Goal: Complete application form: Complete application form

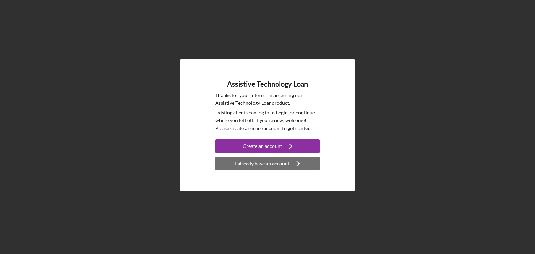
click at [272, 163] on div "I already have an account" at bounding box center [262, 164] width 54 height 14
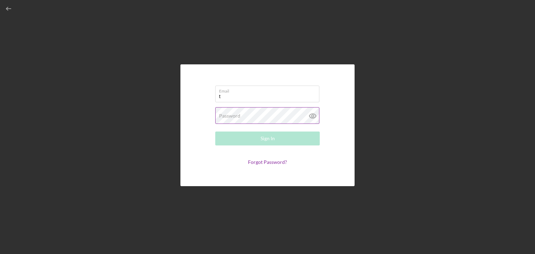
type input "[EMAIL_ADDRESS][DOMAIN_NAME]"
click at [275, 115] on div "Password Required" at bounding box center [267, 115] width 105 height 17
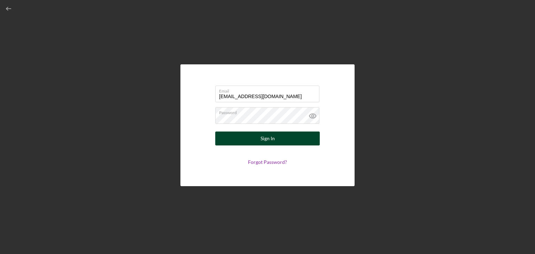
click at [261, 137] on div "Sign In" at bounding box center [268, 139] width 14 height 14
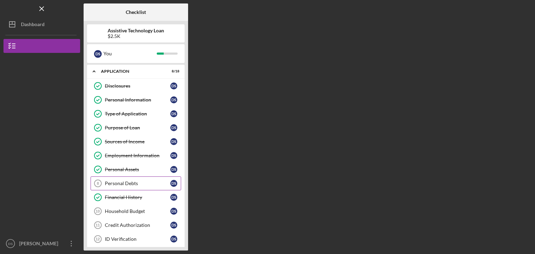
click at [129, 183] on div "Personal Debts" at bounding box center [138, 184] width 66 height 6
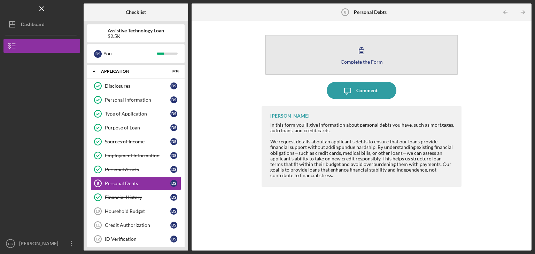
click at [374, 55] on button "Complete the Form Form" at bounding box center [361, 55] width 193 height 40
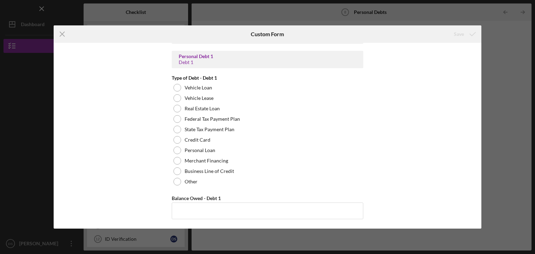
scroll to position [314, 0]
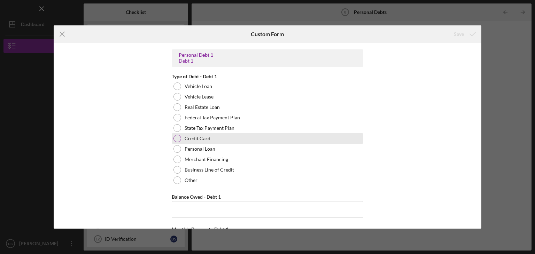
click at [178, 138] on div at bounding box center [178, 139] width 8 height 8
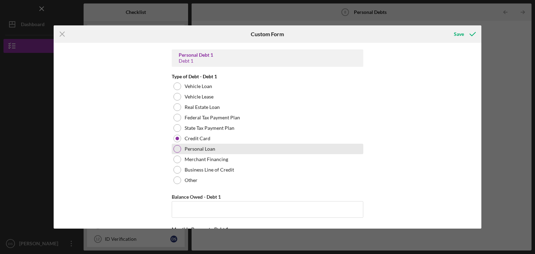
click at [176, 148] on div at bounding box center [178, 149] width 8 height 8
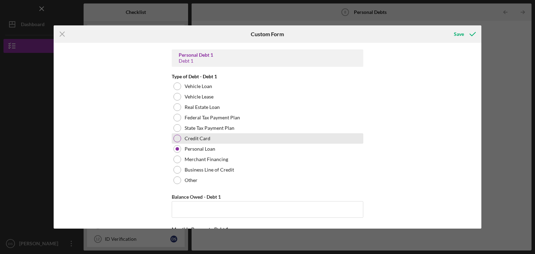
click at [176, 137] on div at bounding box center [178, 139] width 8 height 8
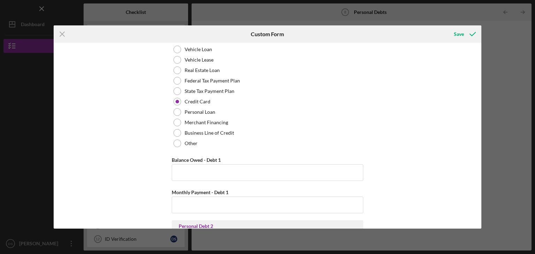
scroll to position [383, 0]
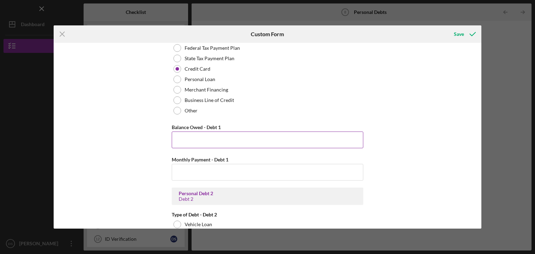
click at [184, 136] on input "Balance Owed - Debt 1" at bounding box center [268, 140] width 192 height 17
type input "$340.21"
click at [204, 171] on input "Monthly Payment - Debt 1" at bounding box center [268, 172] width 192 height 17
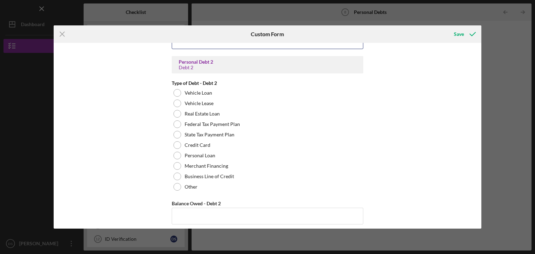
scroll to position [523, 0]
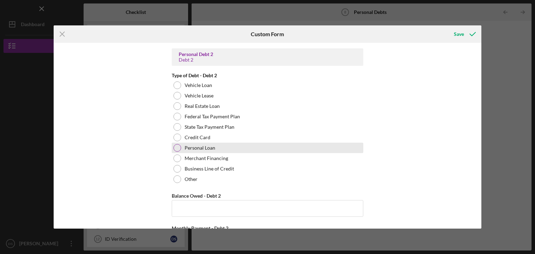
type input "$26.00"
click at [176, 147] on div at bounding box center [178, 148] width 8 height 8
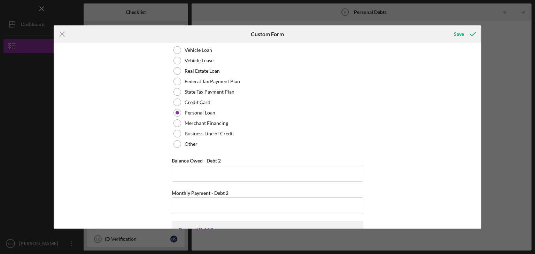
scroll to position [593, 0]
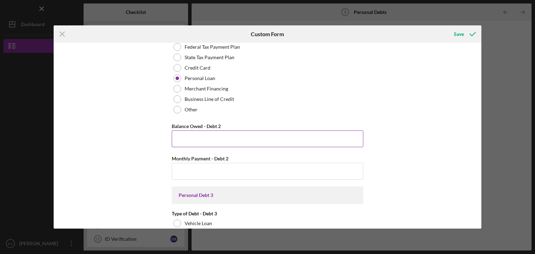
click at [179, 137] on input "Balance Owed - Debt 2" at bounding box center [268, 139] width 192 height 17
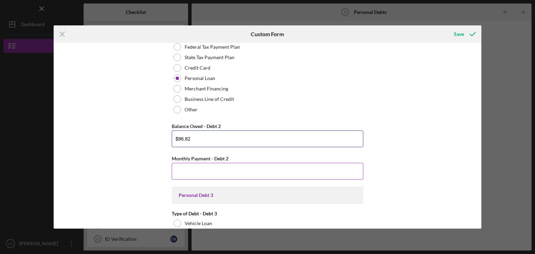
type input "$96.82"
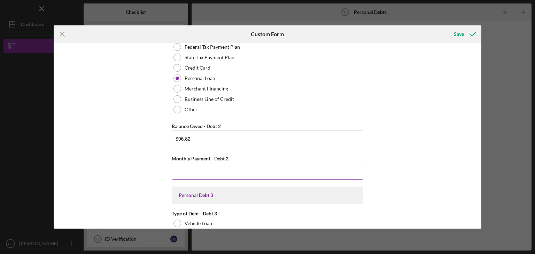
click at [182, 170] on input "Monthly Payment - Debt 2" at bounding box center [268, 171] width 192 height 17
type input "$26.00"
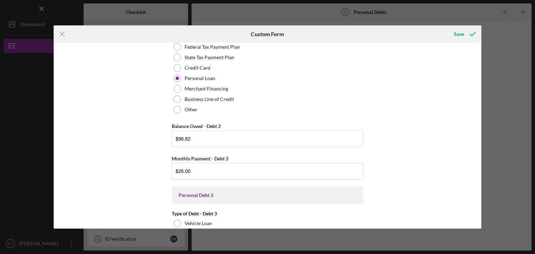
click at [138, 116] on div "Real Estate Primary Residence Balance Owed - Primary Residence Monthly Payment …" at bounding box center [268, 136] width 428 height 186
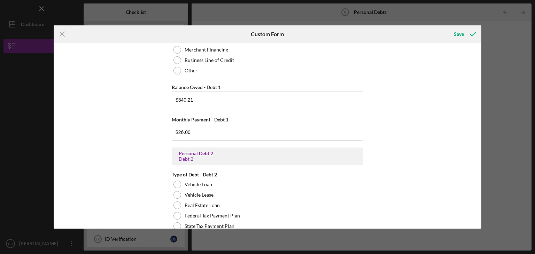
scroll to position [418, 0]
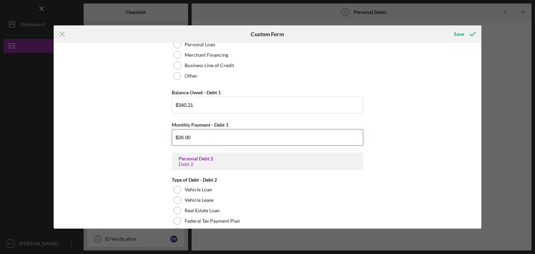
click at [191, 136] on input "$26.00" at bounding box center [268, 137] width 192 height 17
type input "$2"
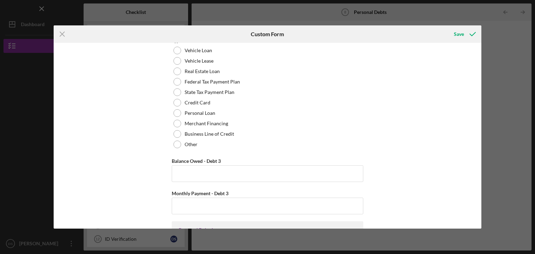
scroll to position [767, 0]
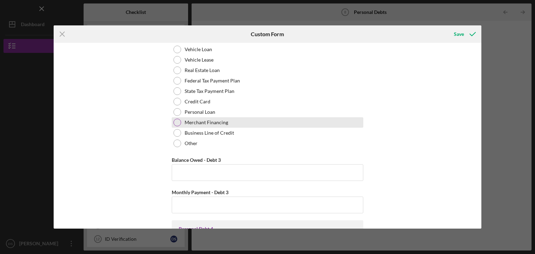
type input "$11.00"
click at [176, 122] on div at bounding box center [178, 123] width 8 height 8
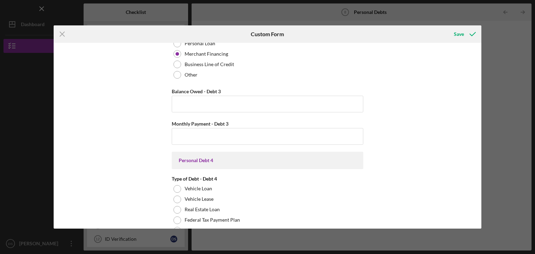
scroll to position [837, 0]
click at [179, 137] on input "Monthly Payment - Debt 3" at bounding box center [268, 135] width 192 height 17
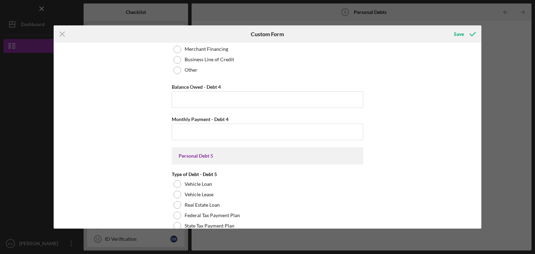
scroll to position [1081, 0]
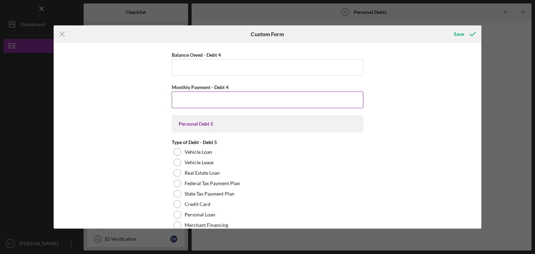
type input "$26.22"
click at [177, 95] on input "Monthly Payment - Debt 4" at bounding box center [268, 100] width 192 height 17
type input "$13.51"
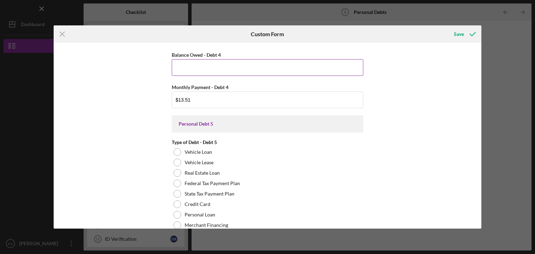
click at [179, 69] on input "Balance Owed - Debt 4" at bounding box center [268, 67] width 192 height 17
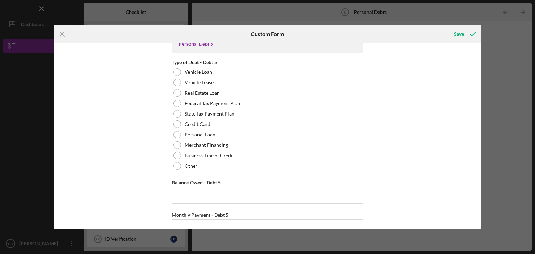
scroll to position [1185, 0]
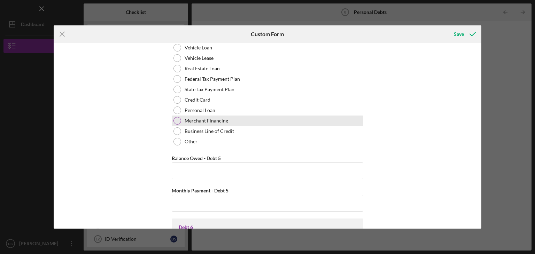
type input "$104.72"
click at [176, 121] on div at bounding box center [178, 121] width 8 height 8
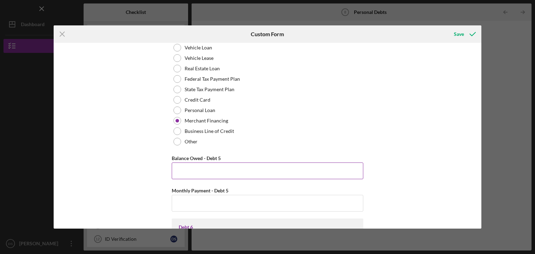
click at [180, 167] on input "Balance Owed - Debt 5" at bounding box center [268, 171] width 192 height 17
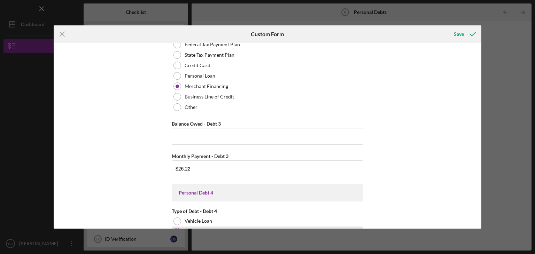
scroll to position [802, 0]
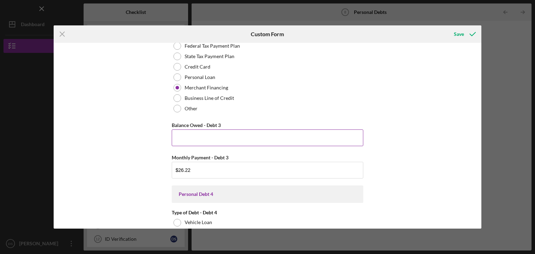
type input "$108.01"
click at [188, 136] on input "Balance Owed - Debt 3" at bounding box center [268, 138] width 192 height 17
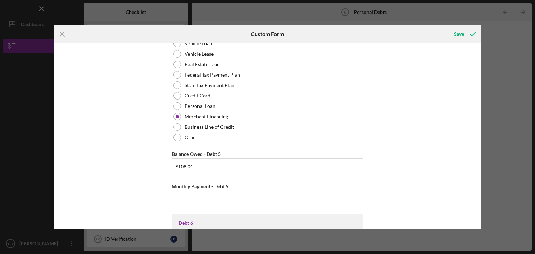
scroll to position [1220, 0]
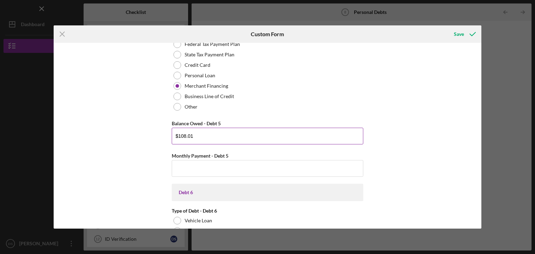
type input "$108.01"
click at [194, 133] on input "$108.01" at bounding box center [268, 136] width 192 height 17
type input "$1"
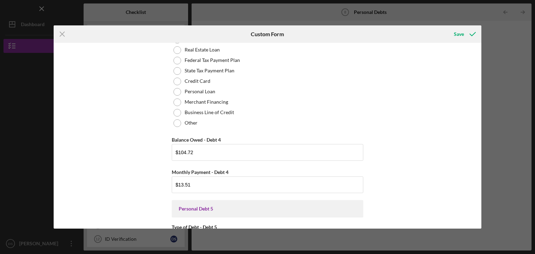
scroll to position [1011, 0]
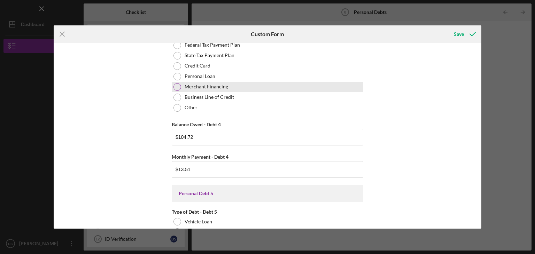
click at [176, 85] on div at bounding box center [178, 87] width 8 height 8
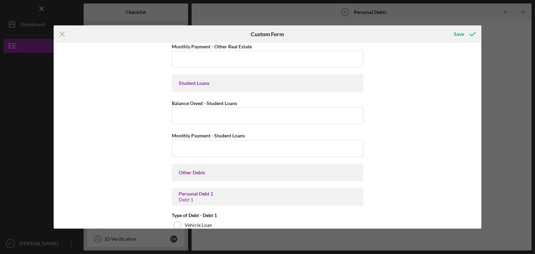
scroll to position [174, 0]
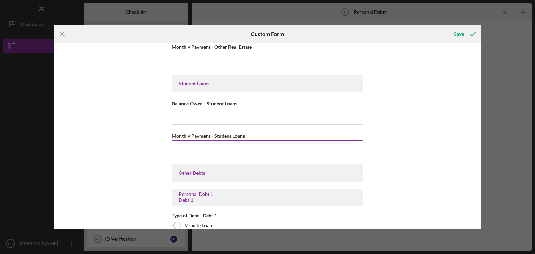
click at [184, 146] on input "Monthly Payment - Student Loans" at bounding box center [268, 148] width 192 height 17
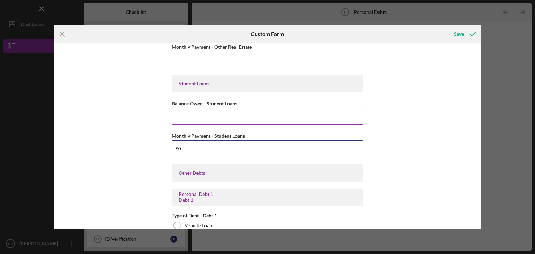
type input "$0"
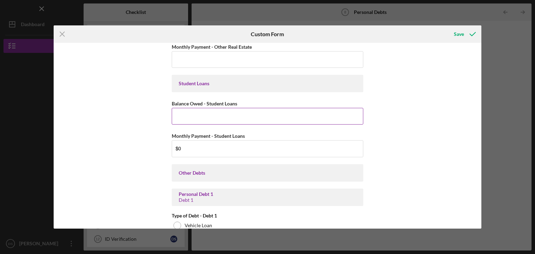
click at [178, 115] on input "Balance Owed - Student Loans" at bounding box center [268, 116] width 192 height 17
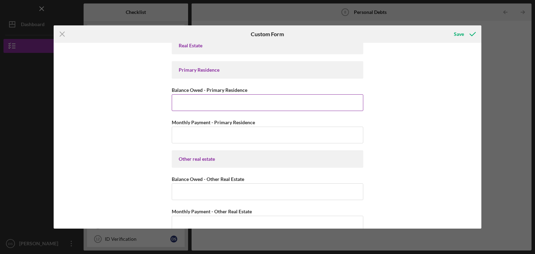
scroll to position [0, 0]
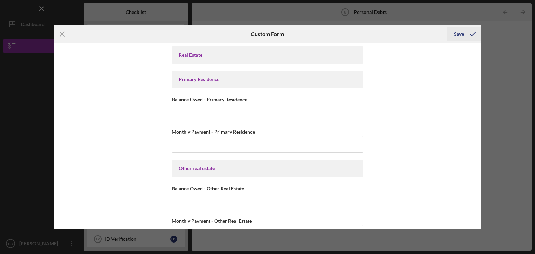
type input "$0"
click at [459, 35] on div "Save" at bounding box center [459, 34] width 10 height 14
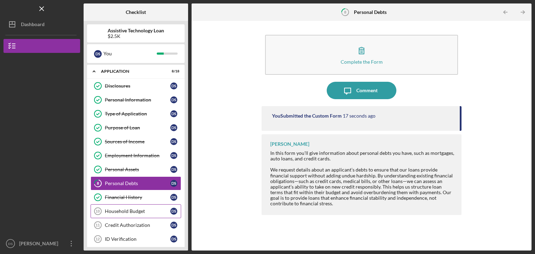
click at [123, 210] on div "Household Budget" at bounding box center [138, 212] width 66 height 6
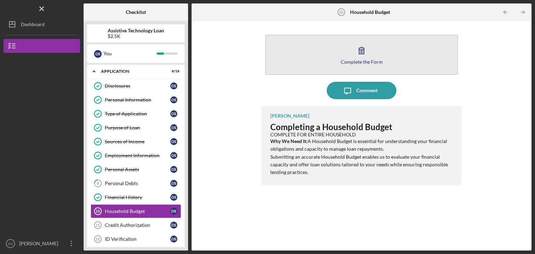
click at [362, 56] on icon "button" at bounding box center [361, 50] width 17 height 17
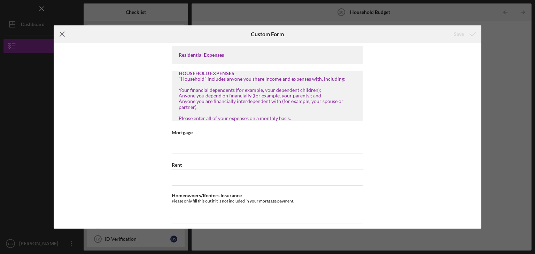
click at [64, 35] on icon "Icon/Menu Close" at bounding box center [62, 33] width 17 height 17
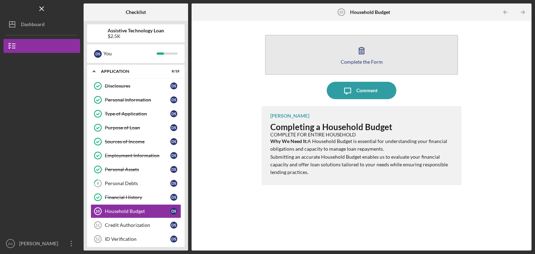
click at [368, 51] on icon "button" at bounding box center [361, 50] width 17 height 17
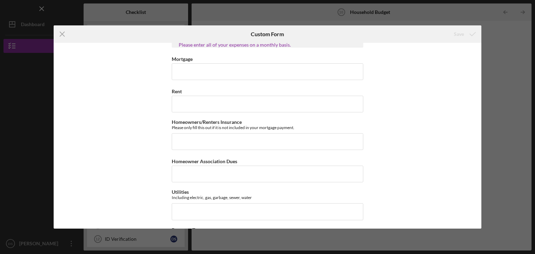
scroll to position [70, 0]
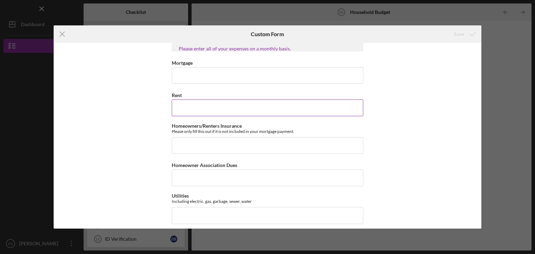
click at [183, 105] on input "Rent" at bounding box center [268, 108] width 192 height 17
type input "$4"
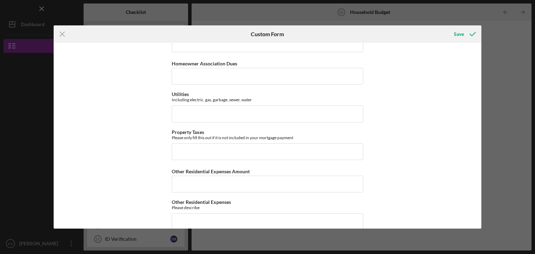
scroll to position [174, 0]
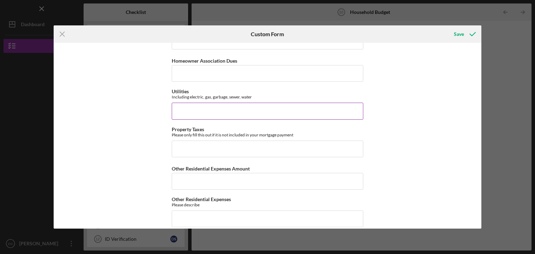
type input "$500.00"
click at [178, 111] on input "Utilities" at bounding box center [268, 111] width 192 height 17
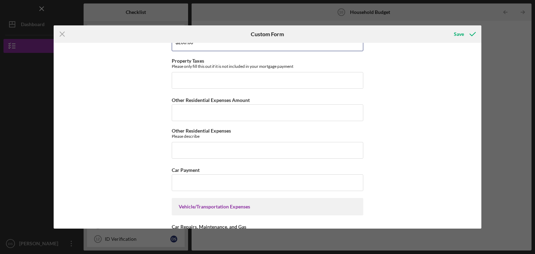
scroll to position [244, 0]
type input "$200.00"
click at [187, 111] on input "Other Residential Expenses Amount" at bounding box center [268, 112] width 192 height 17
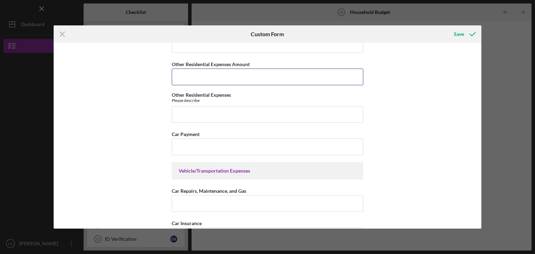
scroll to position [279, 0]
type input "$0"
click at [177, 148] on input "Car Payment" at bounding box center [268, 147] width 192 height 17
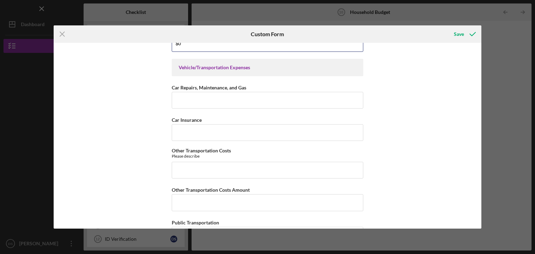
scroll to position [383, 0]
type input "$0"
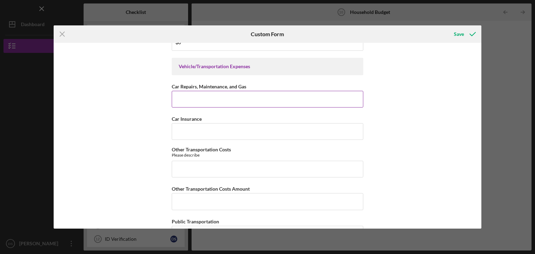
click at [181, 98] on input "Car Repairs, Maintenance, and Gas" at bounding box center [268, 99] width 192 height 17
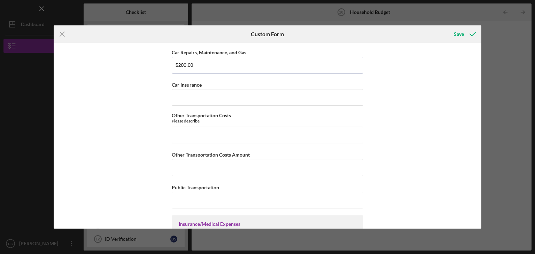
scroll to position [418, 0]
type input "$200.00"
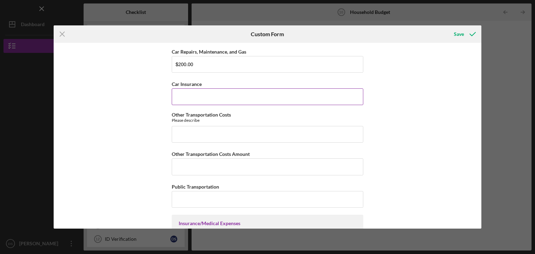
click at [181, 95] on input "Car Insurance" at bounding box center [268, 97] width 192 height 17
type input "$0"
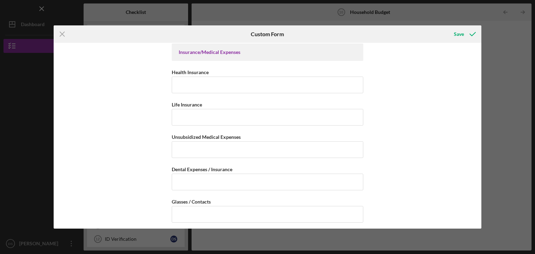
scroll to position [593, 0]
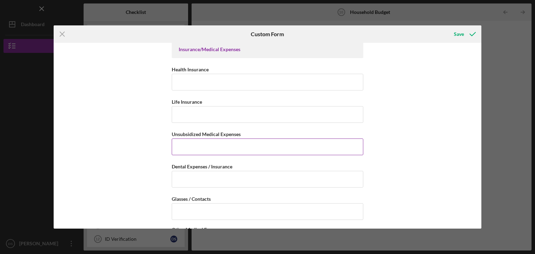
type input "$100"
click at [181, 145] on input "Unsubsidized Medical Expenses" at bounding box center [268, 147] width 192 height 17
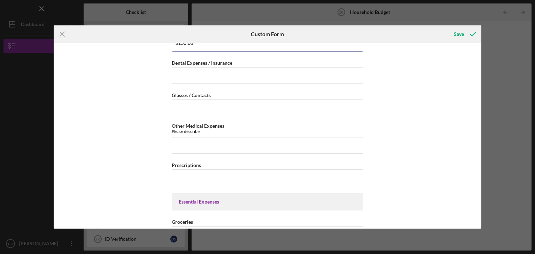
scroll to position [697, 0]
type input "$150.00"
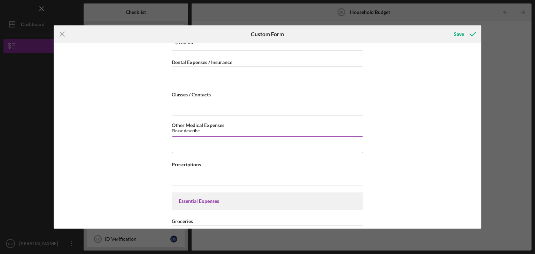
click at [185, 141] on input "Other Medical Expenses" at bounding box center [268, 145] width 192 height 17
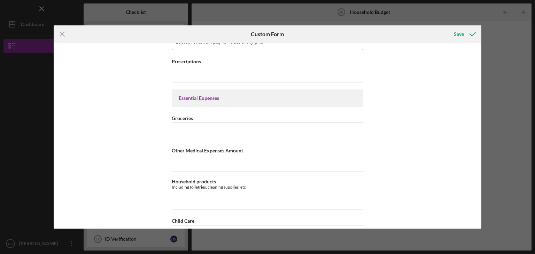
scroll to position [802, 0]
type input "150.00 A month i pay for most of my pills"
click at [181, 127] on input "Groceries" at bounding box center [268, 129] width 192 height 17
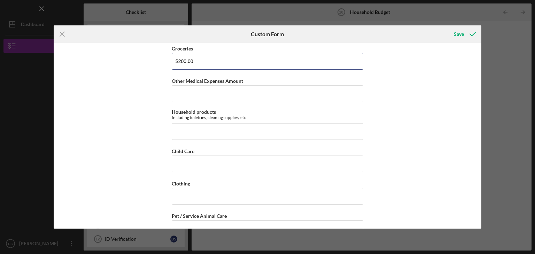
scroll to position [871, 0]
type input "$200.00"
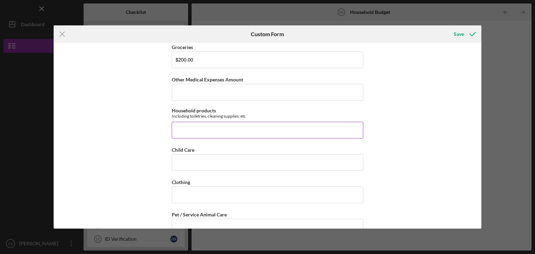
click at [190, 129] on input "Household products" at bounding box center [268, 130] width 192 height 17
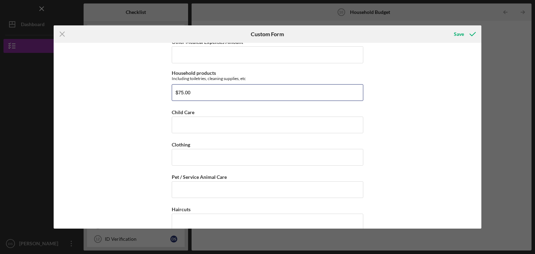
scroll to position [941, 0]
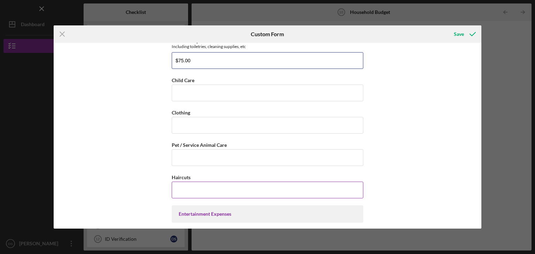
type input "$75.00"
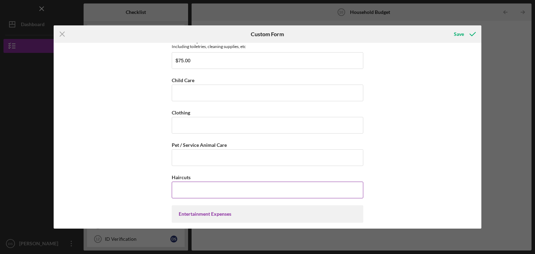
click at [181, 187] on input "Haircuts" at bounding box center [268, 190] width 192 height 17
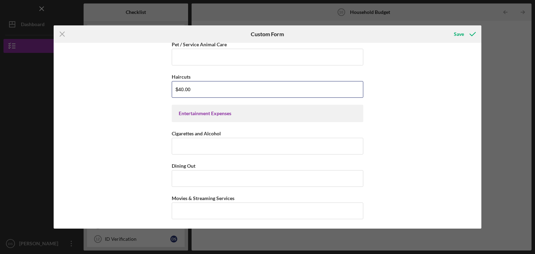
scroll to position [1046, 0]
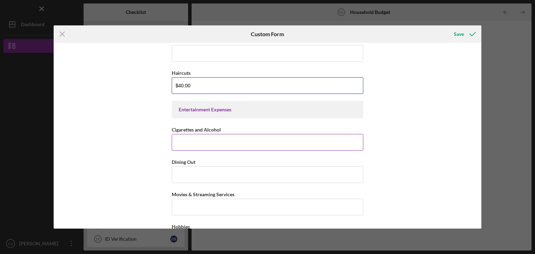
type input "$40.00"
click at [192, 139] on input "Cigarettes and Alcohol" at bounding box center [268, 142] width 192 height 17
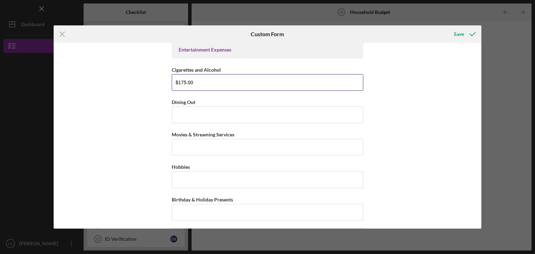
scroll to position [1115, 0]
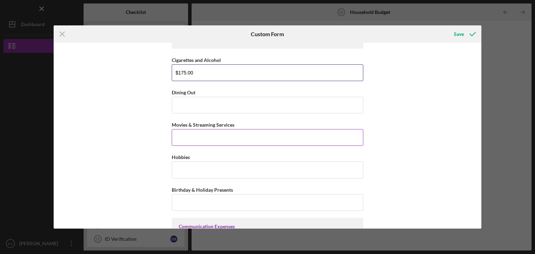
type input "$175.00"
click at [179, 132] on input "Movies & Streaming Services" at bounding box center [268, 137] width 192 height 17
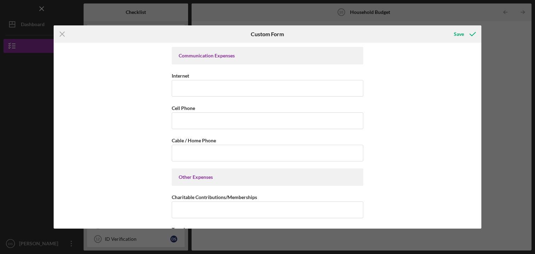
scroll to position [1290, 0]
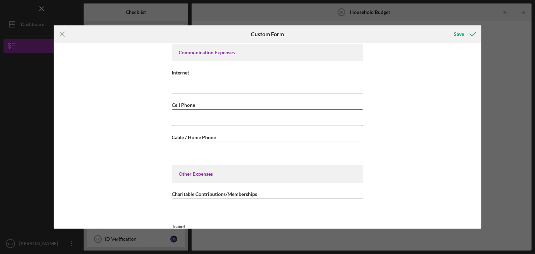
type input "$50.00"
click at [194, 113] on input "Cell Phone" at bounding box center [268, 117] width 192 height 17
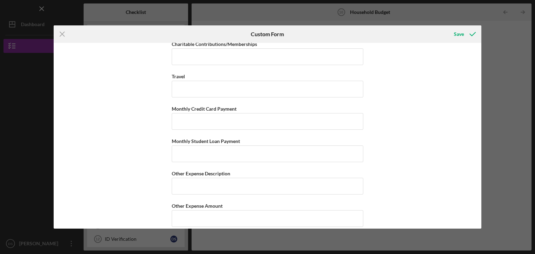
scroll to position [1443, 0]
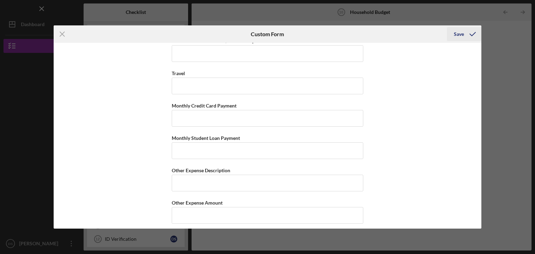
type input "$60.00"
click at [458, 34] on div "Save" at bounding box center [459, 34] width 10 height 14
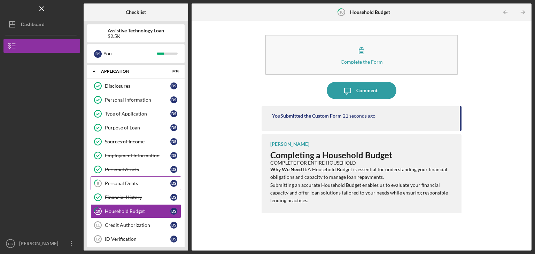
click at [119, 183] on div "Personal Debts" at bounding box center [138, 184] width 66 height 6
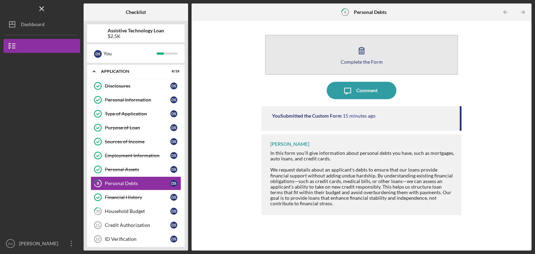
click at [364, 52] on icon "button" at bounding box center [361, 50] width 5 height 7
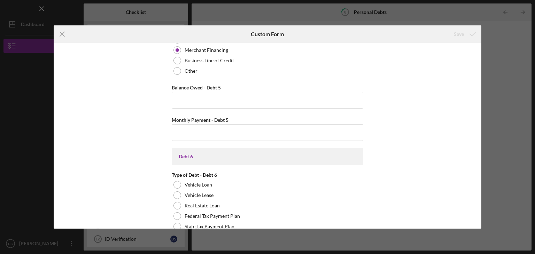
scroll to position [1255, 0]
click at [64, 35] on icon "Icon/Menu Close" at bounding box center [62, 33] width 17 height 17
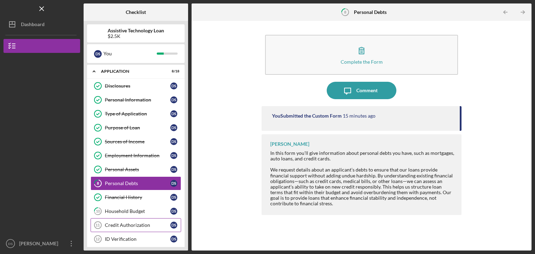
click at [131, 224] on div "Credit Authorization" at bounding box center [138, 226] width 66 height 6
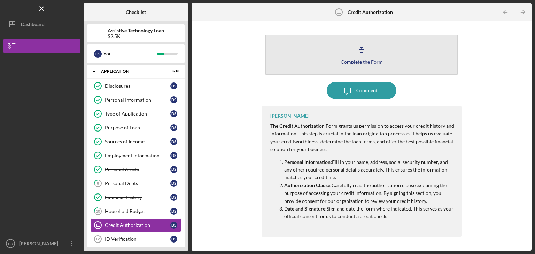
click at [375, 56] on button "Complete the Form Form" at bounding box center [361, 55] width 193 height 40
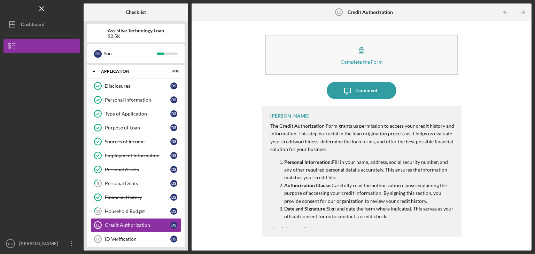
click at [482, 131] on div "Complete the Form Form Icon/Message Comment [PERSON_NAME] The Credit Authorizat…" at bounding box center [361, 135] width 333 height 223
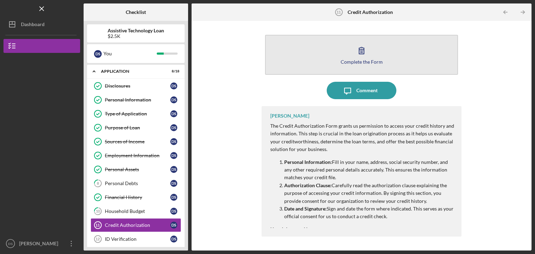
click at [348, 54] on button "Complete the Form Form" at bounding box center [361, 55] width 193 height 40
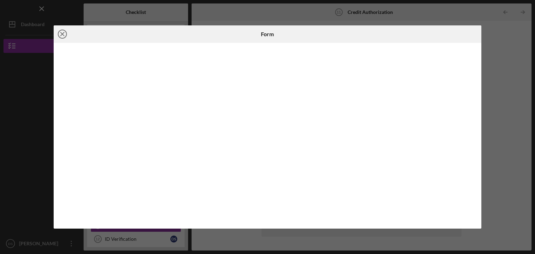
click at [63, 35] on icon "Icon/Close" at bounding box center [62, 33] width 17 height 17
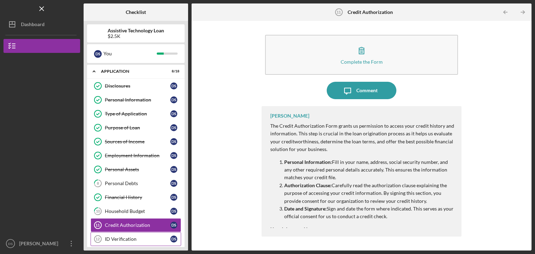
click at [130, 237] on div "ID Verification" at bounding box center [138, 240] width 66 height 6
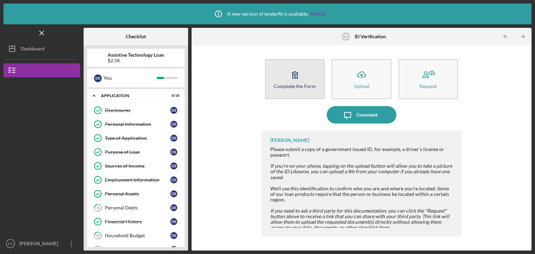
click at [293, 75] on icon "button" at bounding box center [295, 74] width 17 height 17
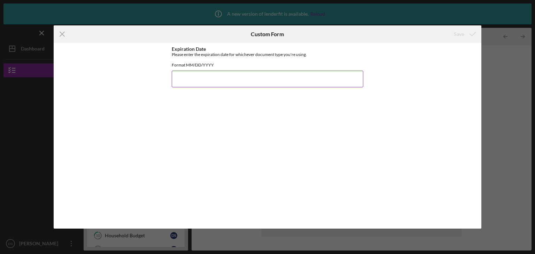
click at [186, 83] on input "Expiration Date" at bounding box center [268, 79] width 192 height 17
click at [63, 35] on line at bounding box center [62, 34] width 5 height 5
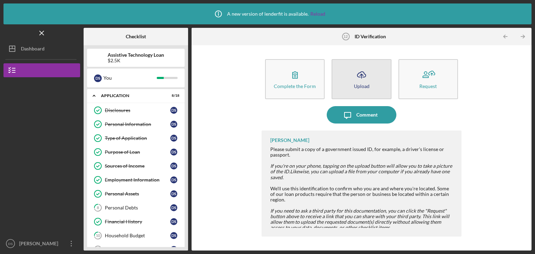
click at [363, 74] on icon "Icon/Upload" at bounding box center [361, 74] width 17 height 17
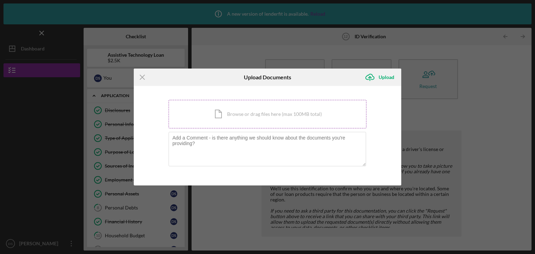
click at [281, 114] on div "Icon/Document Browse or drag files here (max 100MB total) Tap to choose files o…" at bounding box center [268, 114] width 198 height 29
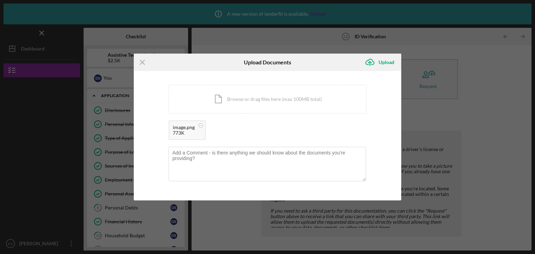
click at [177, 133] on div "773K" at bounding box center [184, 133] width 22 height 6
drag, startPoint x: 191, startPoint y: 127, endPoint x: 247, endPoint y: 101, distance: 61.9
click at [247, 101] on div "Icon/Document Browse or drag files here (max 100MB total) Tap to choose files o…" at bounding box center [268, 114] width 198 height 59
click at [160, 67] on div "Icon/Menu Close" at bounding box center [178, 62] width 89 height 17
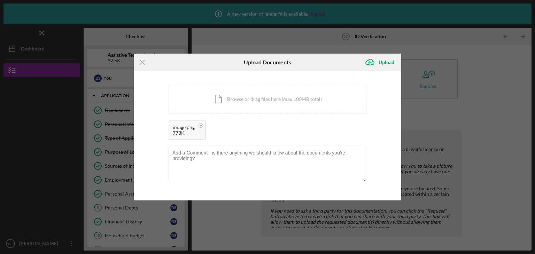
click at [41, 110] on div "Icon/Menu Close Upload Documents Icon/Upload Upload You're uploading documents …" at bounding box center [267, 127] width 535 height 254
click at [386, 62] on div "Upload" at bounding box center [387, 62] width 16 height 14
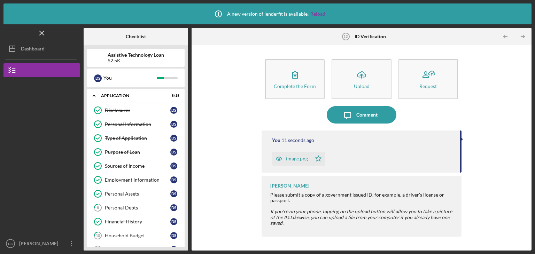
click at [298, 159] on div "image.png" at bounding box center [297, 159] width 22 height 6
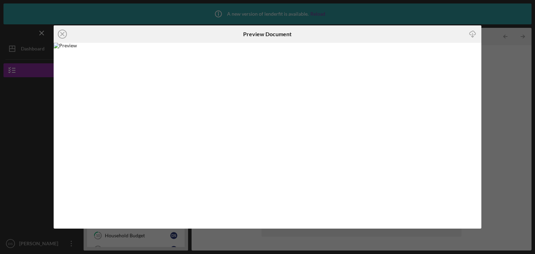
click at [505, 82] on div "Icon/Close Preview Document Icon/Download" at bounding box center [267, 127] width 535 height 254
click at [63, 33] on line at bounding box center [62, 33] width 3 height 3
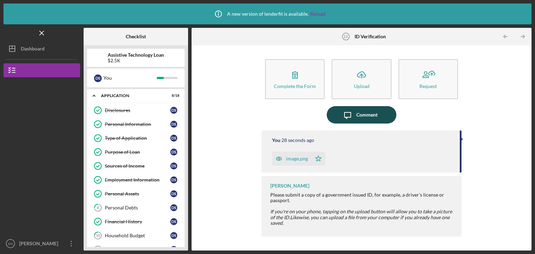
click at [368, 113] on div "Comment" at bounding box center [367, 114] width 21 height 17
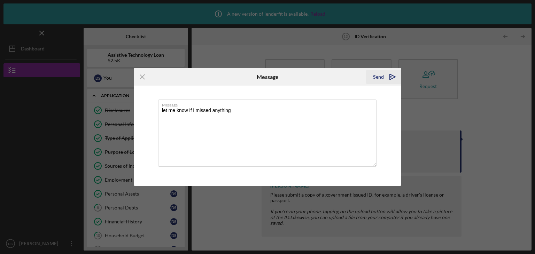
type textarea "let me know if i missed anything"
click at [379, 77] on div "Send" at bounding box center [378, 77] width 11 height 14
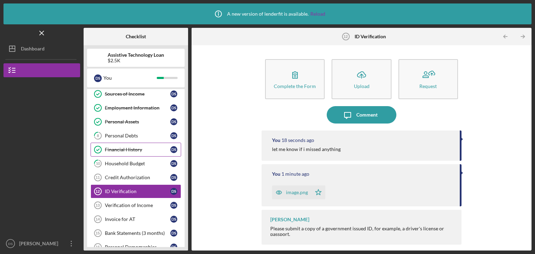
scroll to position [105, 0]
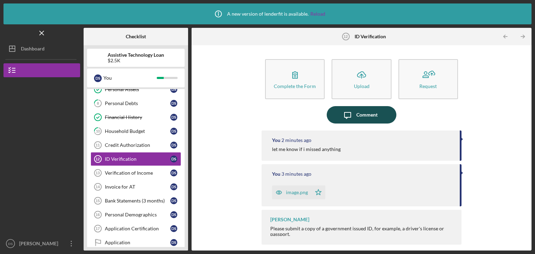
click at [362, 112] on div "Comment" at bounding box center [367, 114] width 21 height 17
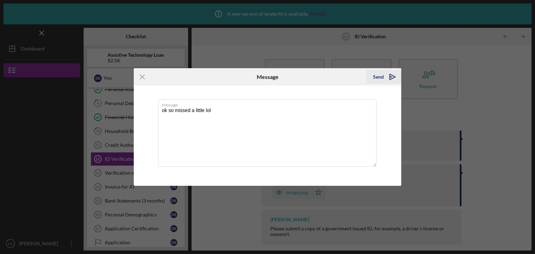
type textarea "ok so missed a little lol"
click at [384, 78] on icon "Icon/icon-invite-send" at bounding box center [392, 76] width 17 height 17
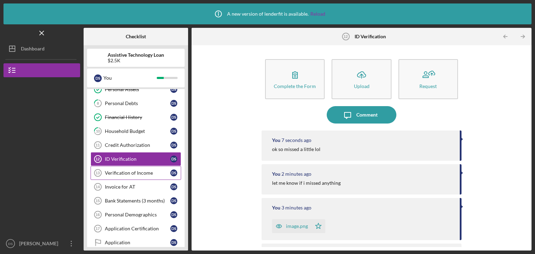
click at [137, 170] on div "Verification of Income" at bounding box center [138, 173] width 66 height 6
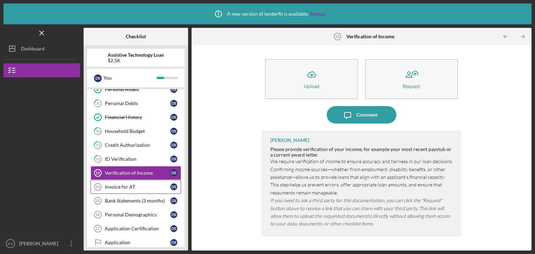
click at [124, 184] on div "Invoice for AT" at bounding box center [138, 187] width 66 height 6
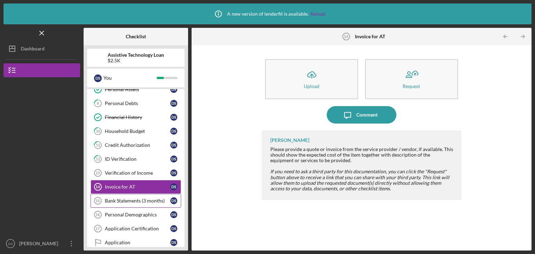
click at [124, 200] on div "Bank Statements (3 months)" at bounding box center [138, 201] width 66 height 6
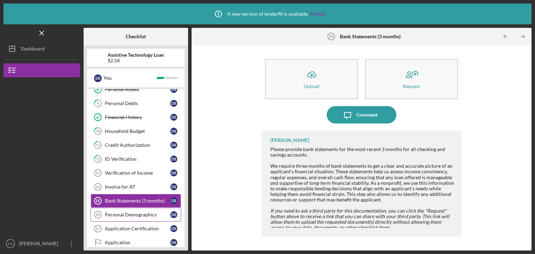
click at [125, 213] on div "Personal Demographics" at bounding box center [138, 215] width 66 height 6
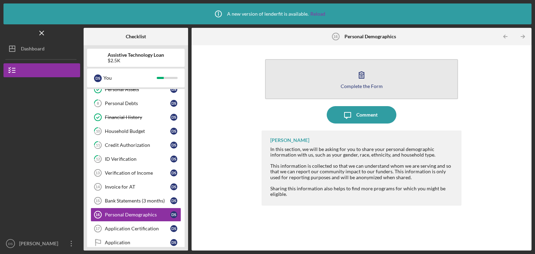
click at [359, 86] on div "Complete the Form" at bounding box center [362, 86] width 42 height 5
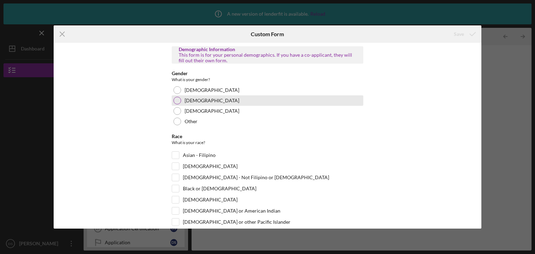
click at [176, 101] on div at bounding box center [178, 101] width 8 height 8
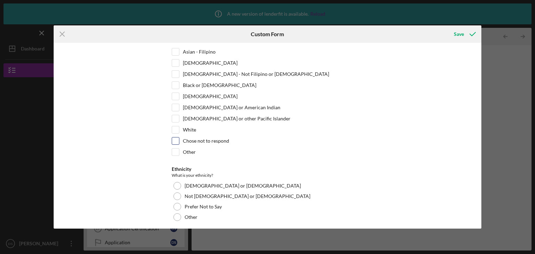
scroll to position [105, 0]
click at [174, 128] on input "White" at bounding box center [175, 128] width 7 height 7
checkbox input "true"
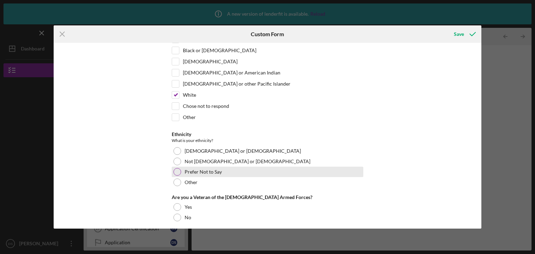
scroll to position [139, 0]
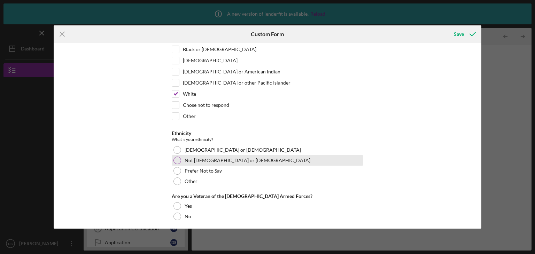
click at [177, 160] on div at bounding box center [178, 161] width 8 height 8
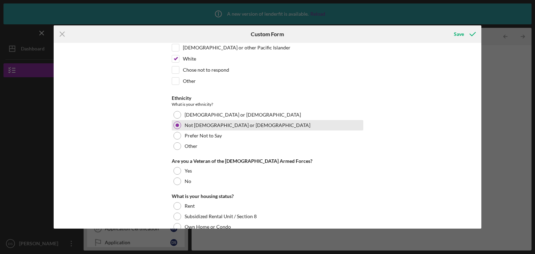
scroll to position [209, 0]
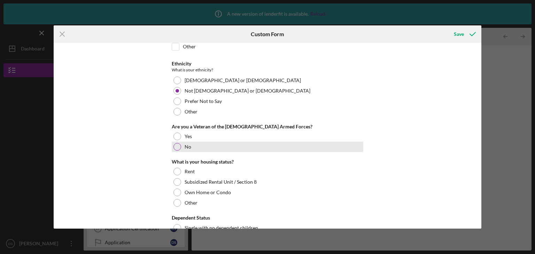
click at [176, 145] on div at bounding box center [178, 147] width 8 height 8
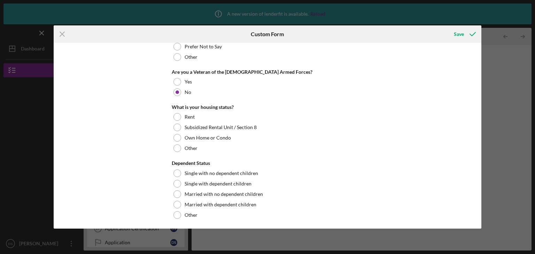
scroll to position [264, 0]
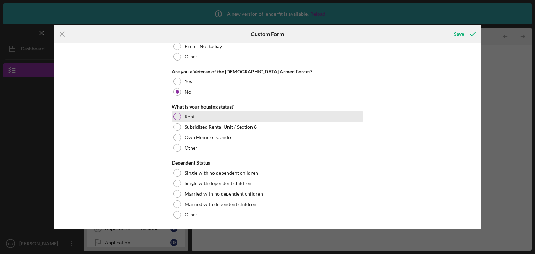
click at [176, 116] on div at bounding box center [178, 117] width 8 height 8
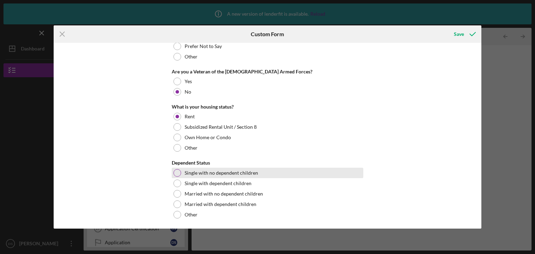
click at [176, 172] on div at bounding box center [178, 173] width 8 height 8
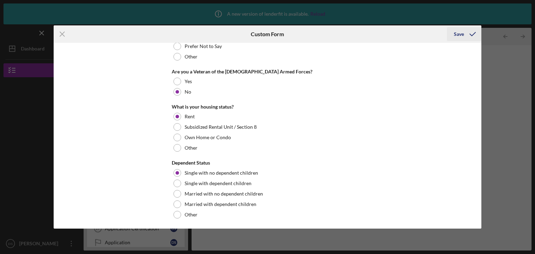
click at [461, 31] on div "Save" at bounding box center [459, 34] width 10 height 14
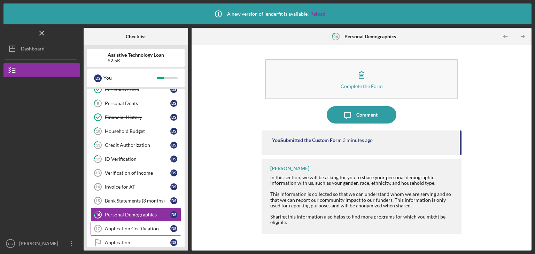
click at [152, 226] on div "Application Certification" at bounding box center [138, 229] width 66 height 6
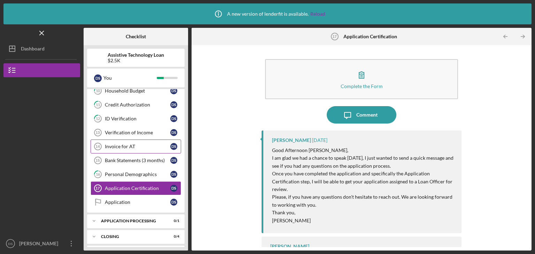
scroll to position [159, 0]
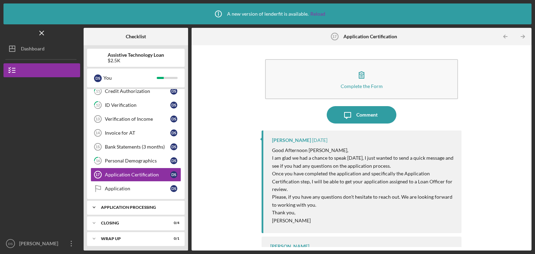
click at [95, 207] on polyline at bounding box center [94, 207] width 2 height 1
click at [95, 223] on polyline at bounding box center [94, 223] width 2 height 1
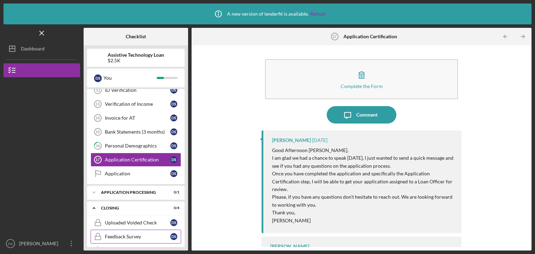
scroll to position [218, 0]
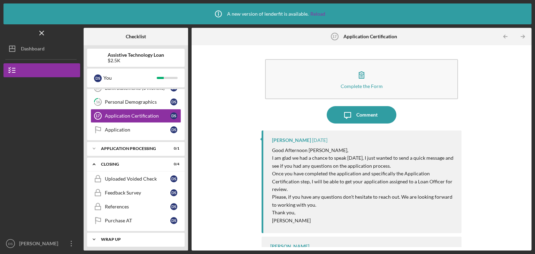
click at [95, 235] on icon "Icon/Expander" at bounding box center [94, 240] width 14 height 14
click at [94, 239] on polyline at bounding box center [94, 239] width 2 height 1
click at [94, 236] on icon "Icon/Expander" at bounding box center [94, 240] width 14 height 14
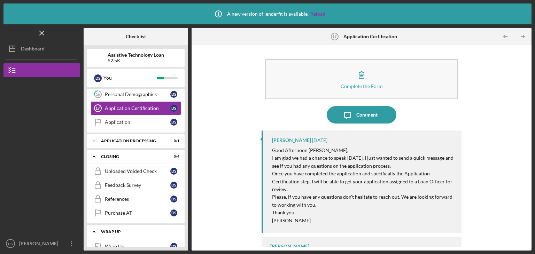
scroll to position [235, 0]
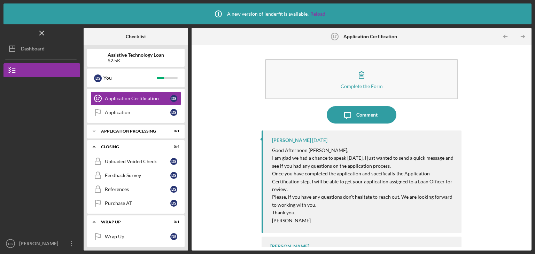
click at [54, 187] on div at bounding box center [41, 197] width 77 height 80
click at [45, 32] on icon "Icon/Menu Close" at bounding box center [42, 33] width 16 height 16
